Goal: Find specific page/section: Find specific page/section

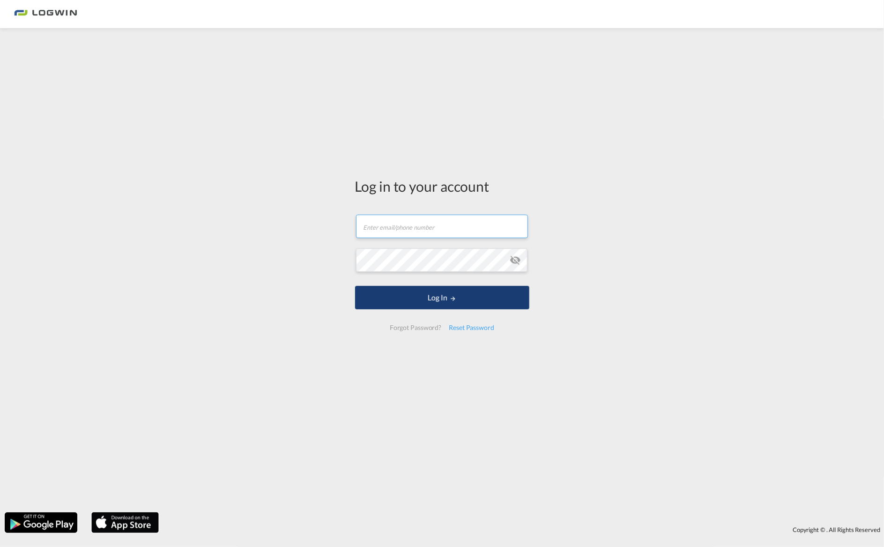
type input "[PERSON_NAME][EMAIL_ADDRESS][PERSON_NAME][DOMAIN_NAME]"
click at [445, 293] on button "Log In" at bounding box center [442, 297] width 174 height 23
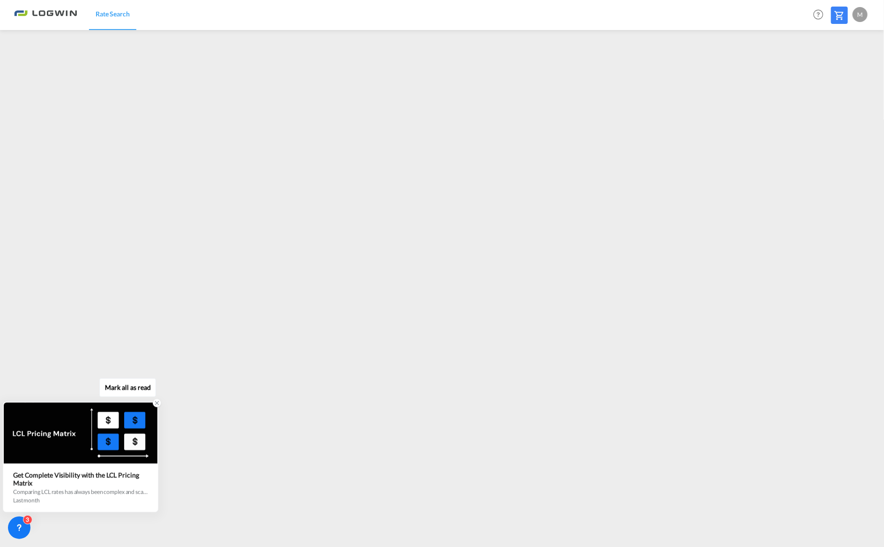
click at [155, 404] on icon at bounding box center [157, 403] width 7 height 7
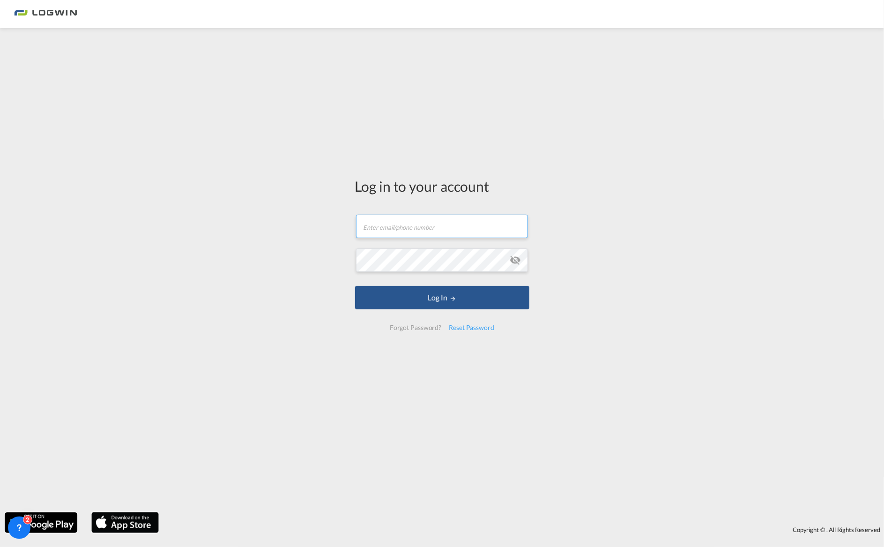
type input "[PERSON_NAME][EMAIL_ADDRESS][PERSON_NAME][DOMAIN_NAME]"
